Goal: Check status

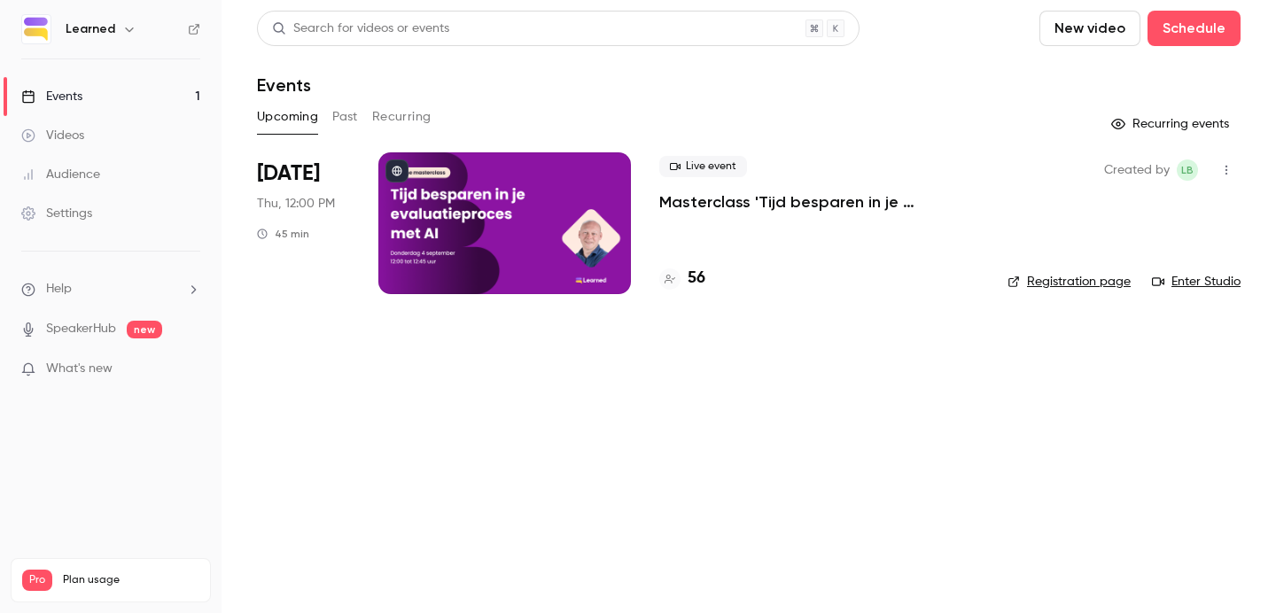
click at [589, 210] on div at bounding box center [504, 223] width 253 height 142
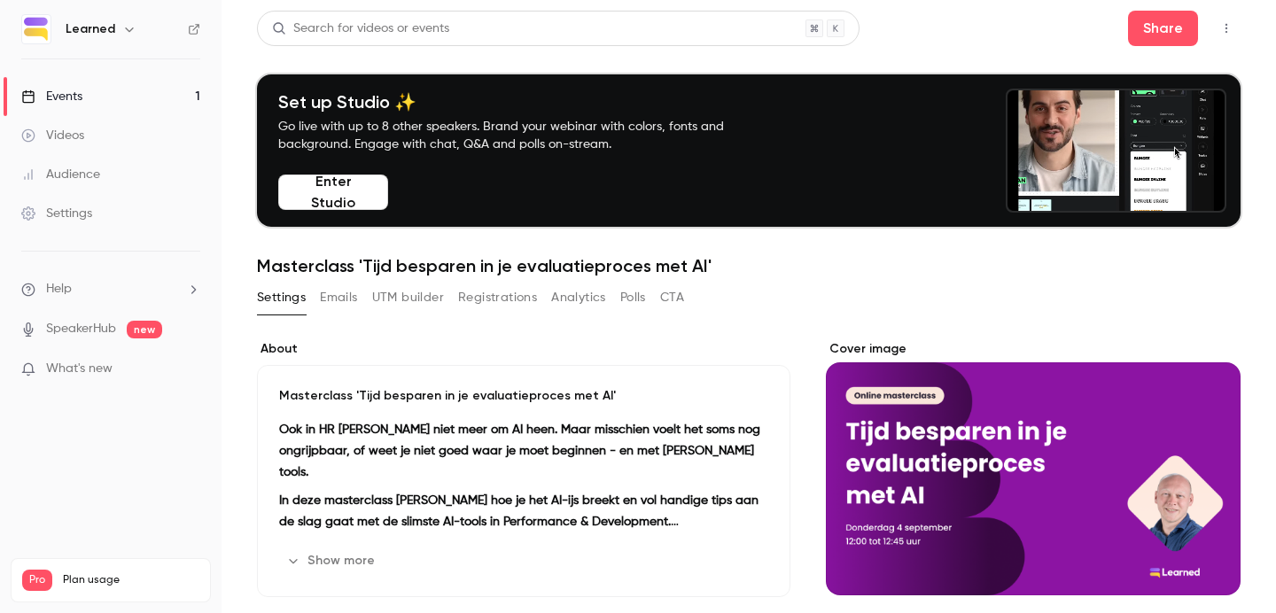
click at [517, 302] on button "Registrations" at bounding box center [497, 298] width 79 height 28
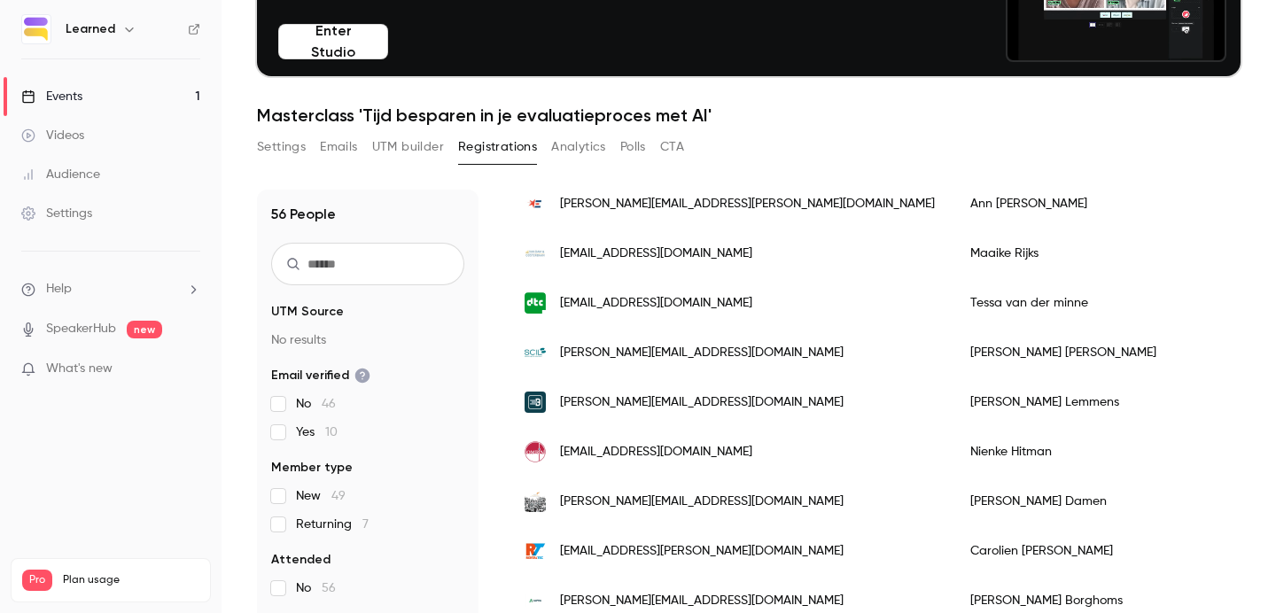
scroll to position [174, 0]
